Goal: Task Accomplishment & Management: Complete application form

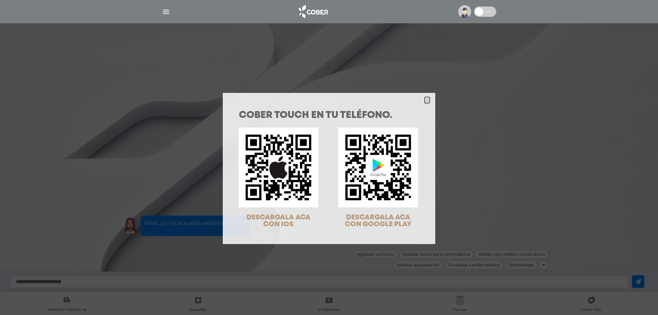
click at [429, 101] on div at bounding box center [329, 100] width 213 height 14
click at [425, 96] on div at bounding box center [329, 100] width 213 height 14
click at [425, 101] on icon "Close" at bounding box center [427, 100] width 5 height 5
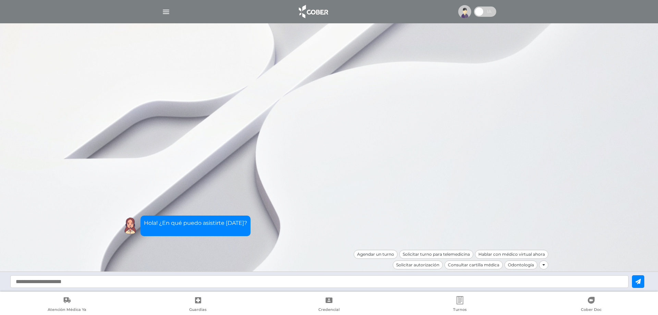
drag, startPoint x: 429, startPoint y: 266, endPoint x: 427, endPoint y: 272, distance: 5.7
click at [429, 266] on div "Solicitar autorización" at bounding box center [418, 265] width 50 height 9
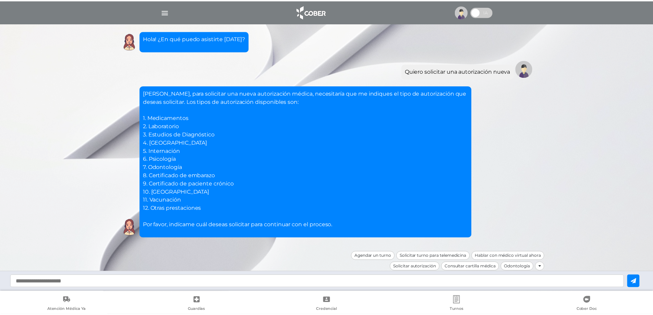
scroll to position [2, 0]
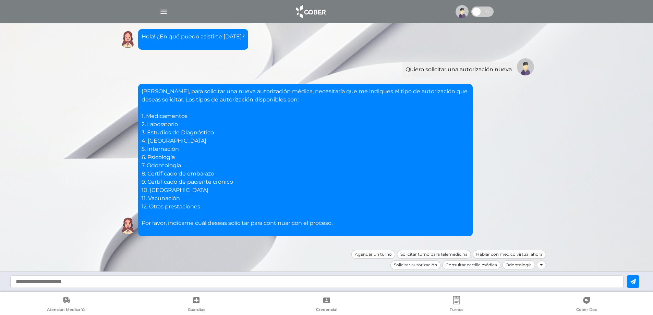
click at [199, 277] on input "text" at bounding box center [316, 281] width 613 height 13
click at [200, 277] on input "text" at bounding box center [316, 281] width 613 height 13
type input "*"
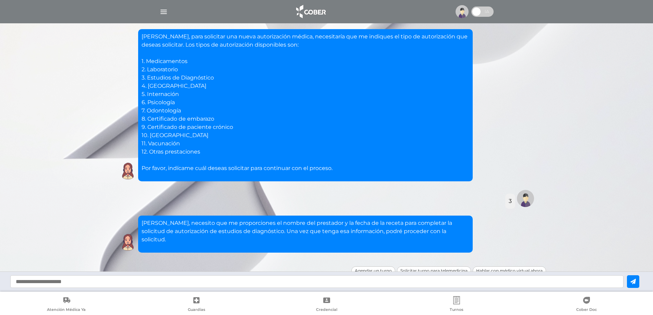
scroll to position [65, 0]
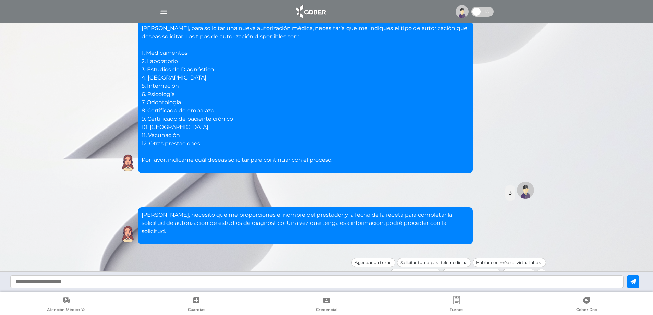
click at [250, 280] on input "text" at bounding box center [316, 281] width 613 height 13
click at [320, 281] on input "text" at bounding box center [316, 281] width 613 height 13
click at [336, 283] on input "text" at bounding box center [316, 281] width 613 height 13
click at [336, 284] on input "text" at bounding box center [316, 281] width 613 height 13
click at [443, 280] on input "text" at bounding box center [316, 281] width 613 height 13
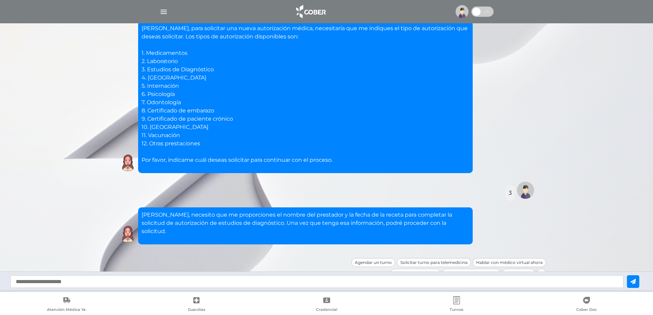
paste input "**********"
type input "**********"
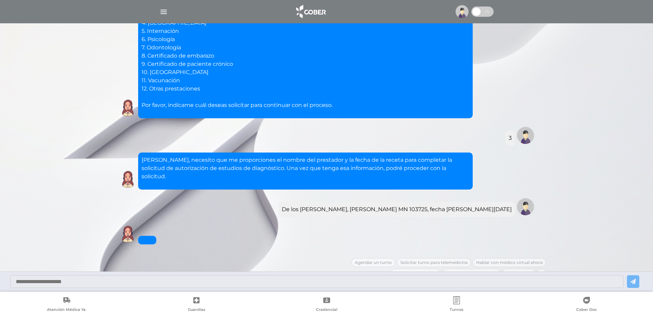
scroll to position [243, 0]
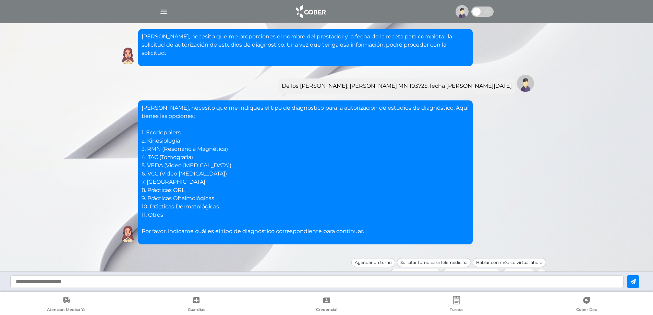
click at [146, 286] on input "text" at bounding box center [316, 281] width 613 height 13
type input "*"
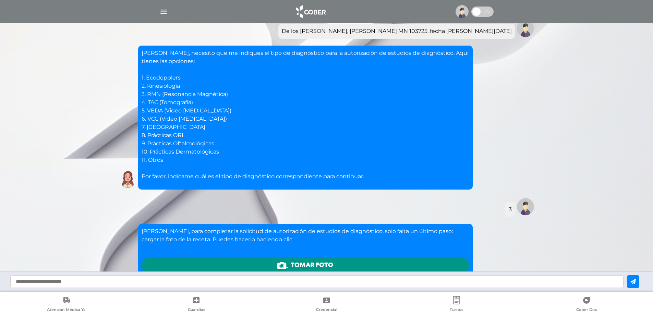
scroll to position [391, 0]
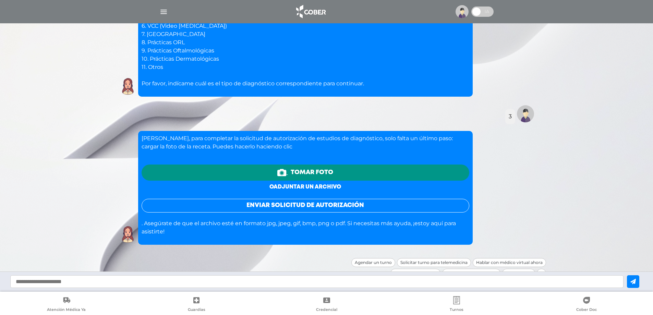
click at [310, 184] on link "o adjuntar un archivo" at bounding box center [305, 186] width 72 height 5
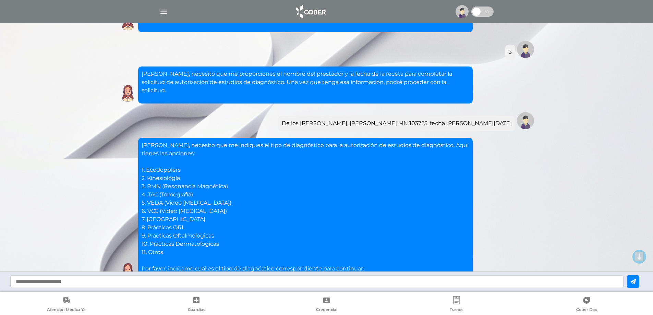
scroll to position [391, 0]
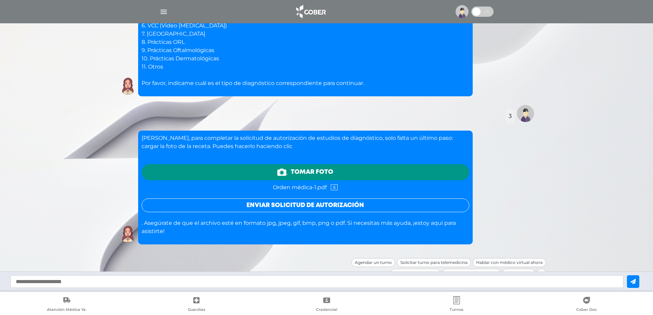
click at [331, 199] on button "Enviar solicitud de autorización" at bounding box center [306, 206] width 328 height 14
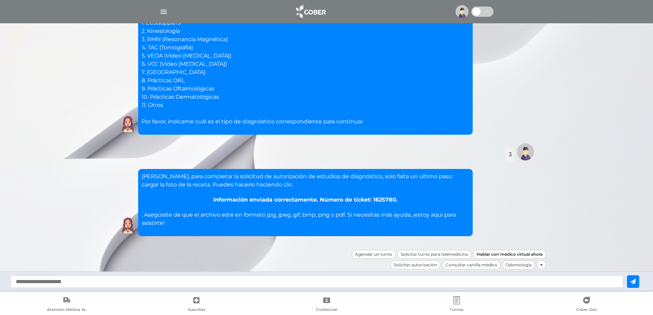
scroll to position [345, 0]
